Goal: Task Accomplishment & Management: Manage account settings

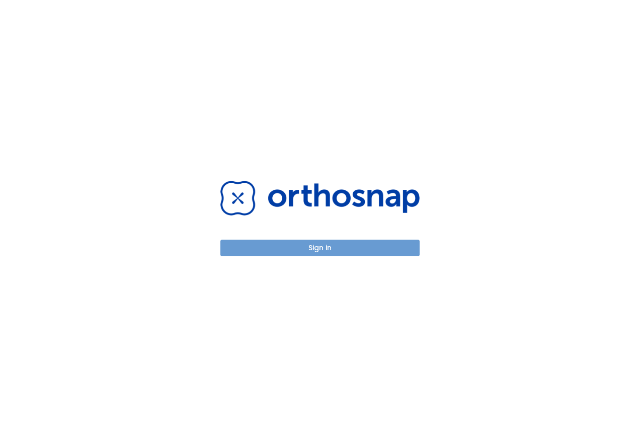
click at [331, 245] on button "Sign in" at bounding box center [320, 248] width 199 height 17
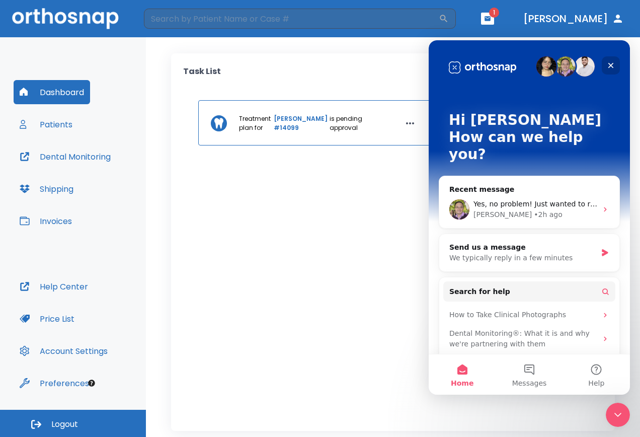
click at [612, 63] on icon "Close" at bounding box center [611, 65] width 8 height 8
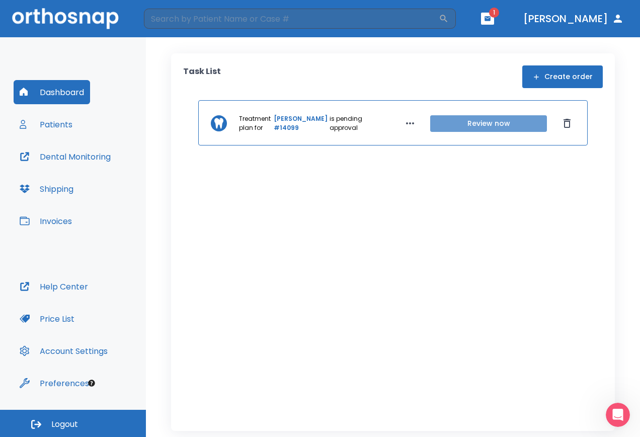
click at [452, 122] on button "Review now" at bounding box center [488, 123] width 117 height 17
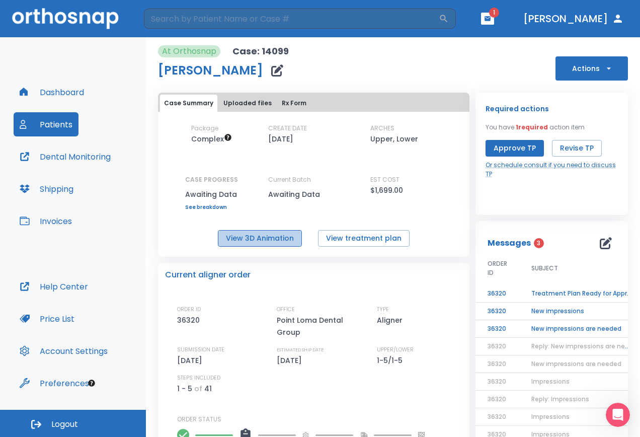
click at [263, 236] on button "View 3D Animation" at bounding box center [260, 238] width 84 height 17
click at [350, 238] on button "View treatment plan" at bounding box center [364, 238] width 92 height 17
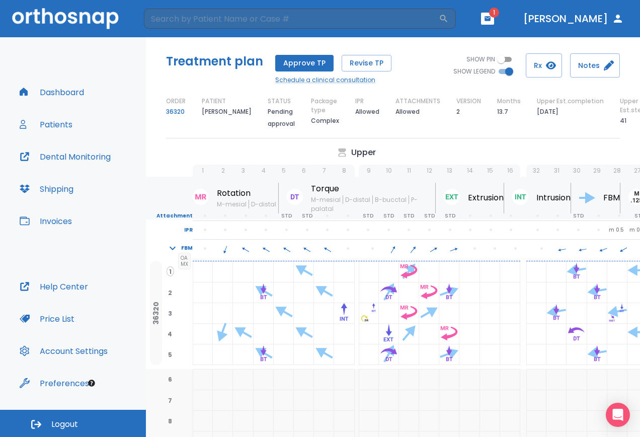
click at [292, 64] on button "Approve TP" at bounding box center [304, 63] width 58 height 17
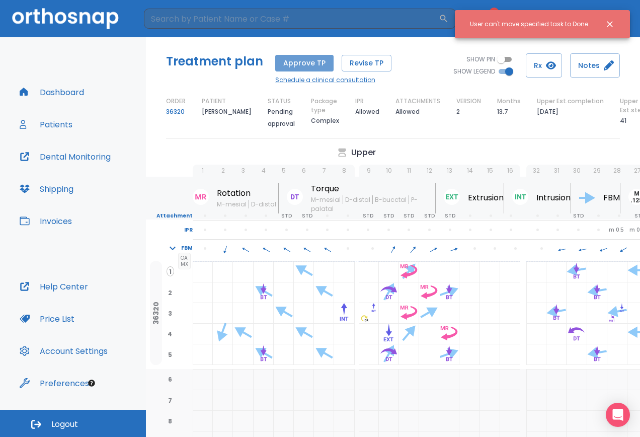
drag, startPoint x: 317, startPoint y: 68, endPoint x: 326, endPoint y: 59, distance: 12.5
click at [317, 68] on button "Approve TP" at bounding box center [304, 63] width 58 height 17
click at [58, 123] on button "Patients" at bounding box center [46, 124] width 65 height 24
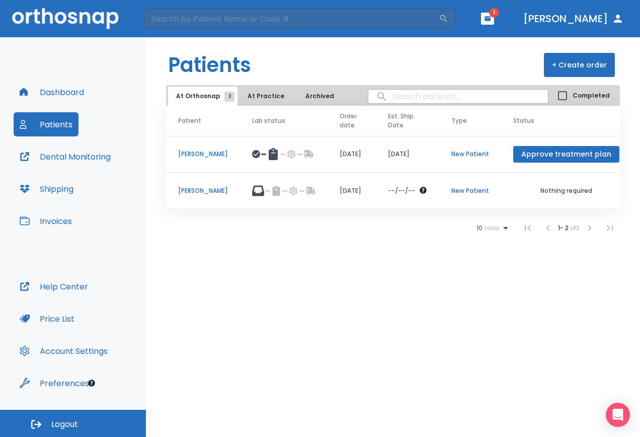
click at [567, 153] on button "Approve treatment plan" at bounding box center [567, 154] width 106 height 17
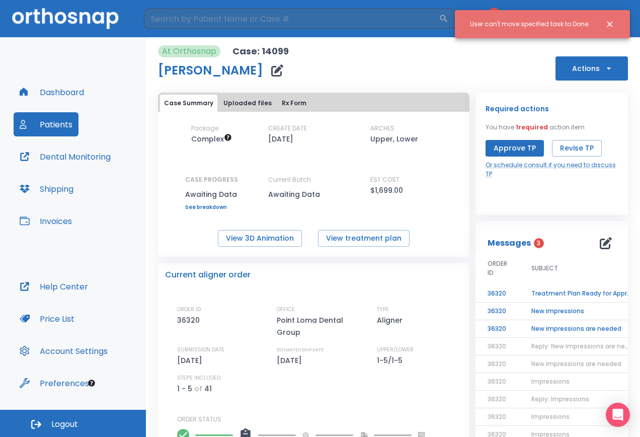
click at [561, 294] on td "Treatment Plan Ready for Approval!" at bounding box center [583, 294] width 126 height 18
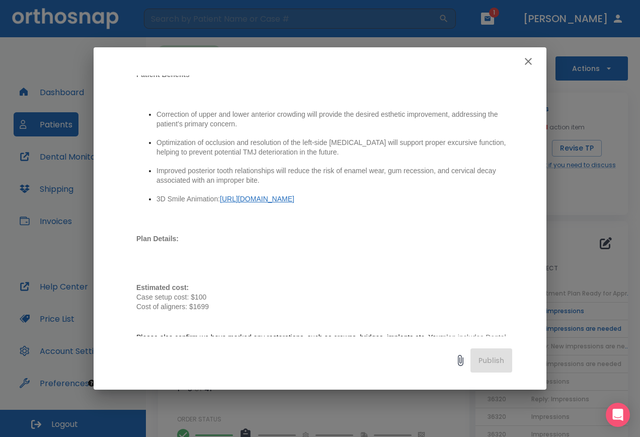
scroll to position [604, 0]
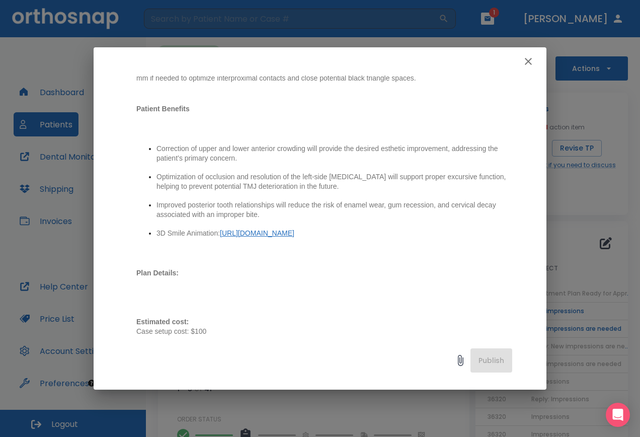
click at [529, 58] on icon "button" at bounding box center [529, 61] width 12 height 12
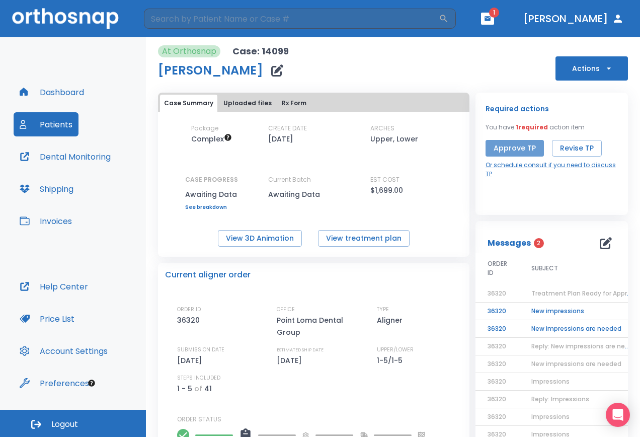
click at [511, 142] on button "Approve TP" at bounding box center [515, 148] width 58 height 17
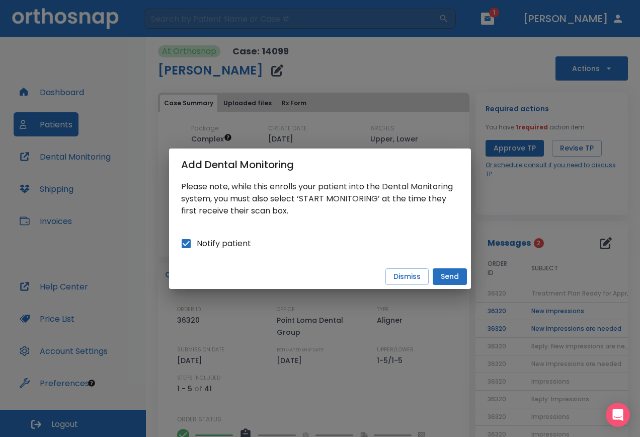
click at [455, 277] on button "Send" at bounding box center [450, 276] width 34 height 17
